Goal: Check status: Check status

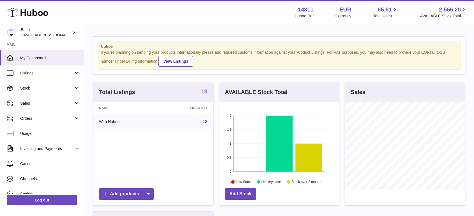
scroll to position [87, 119]
click at [31, 118] on span "Orders" at bounding box center [47, 118] width 54 height 5
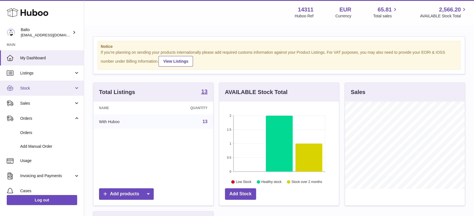
click at [38, 90] on span "Stock" at bounding box center [47, 88] width 54 height 5
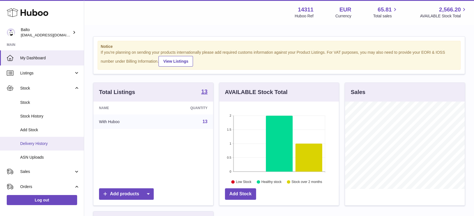
click at [41, 147] on link "Delivery History" at bounding box center [42, 144] width 84 height 14
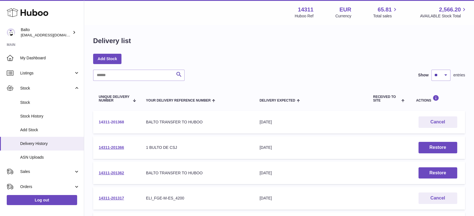
click at [119, 122] on link "14311-201368" at bounding box center [111, 122] width 25 height 4
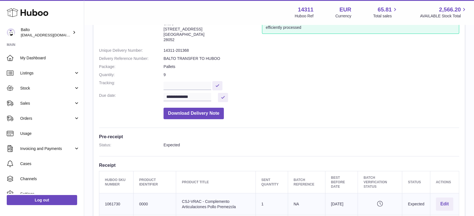
scroll to position [15, 0]
